Goal: Information Seeking & Learning: Learn about a topic

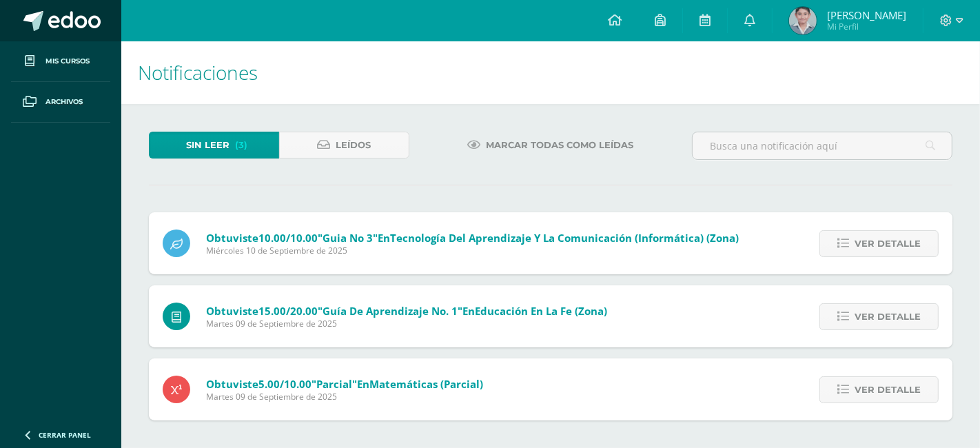
click at [31, 25] on span at bounding box center [33, 21] width 20 height 20
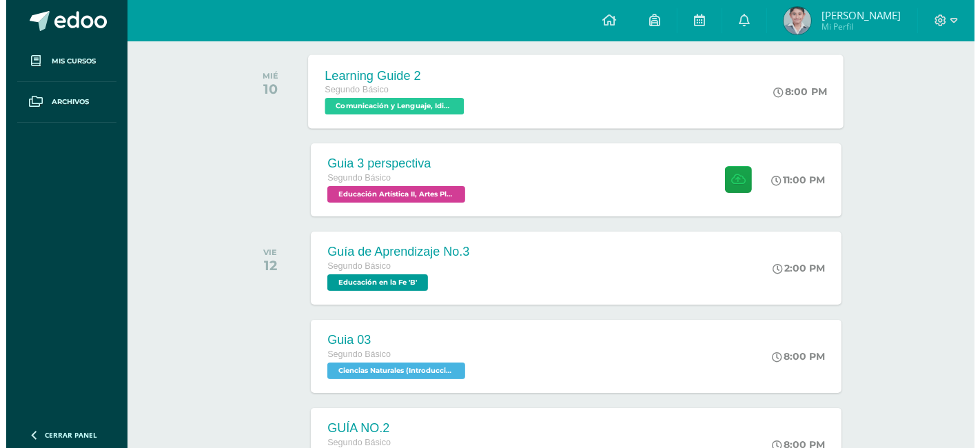
scroll to position [153, 0]
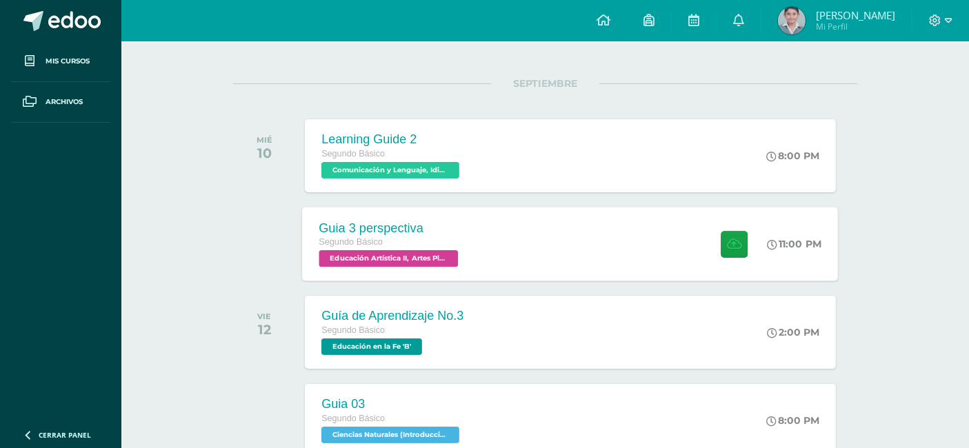
click at [477, 223] on div "Guia 3 perspectiva Segundo Básico Educación Artística II, Artes Plásticas 'B' 1…" at bounding box center [571, 244] width 536 height 74
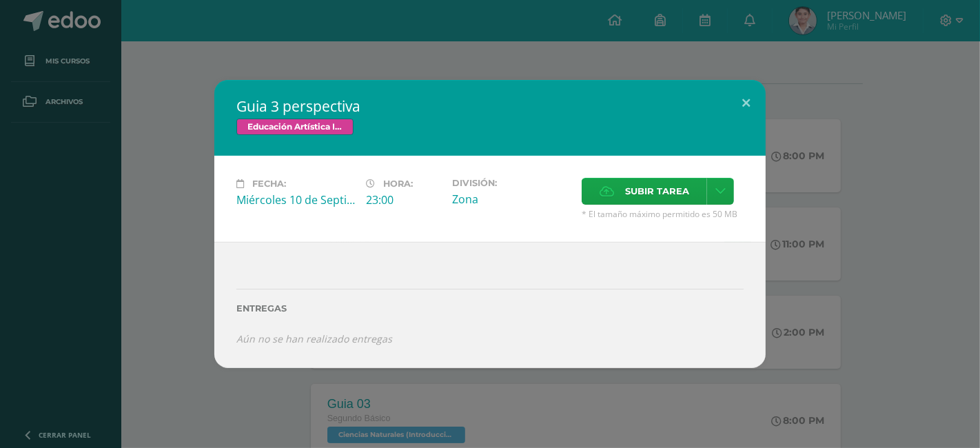
click at [490, 131] on div "Guia 3 perspectiva Educación Artística II, Artes Plásticas" at bounding box center [490, 118] width 552 height 76
